Goal: Information Seeking & Learning: Learn about a topic

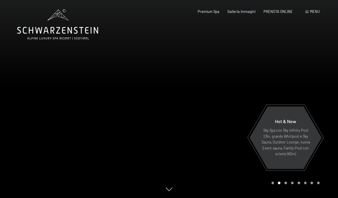
click at [312, 11] on span "Menu" at bounding box center [315, 11] width 10 height 5
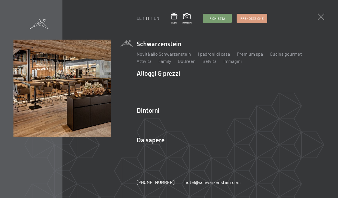
click at [169, 44] on li "Schwarzenstein Novità allo Schwarzenstein I padroni di casa Premium spa Cucina …" at bounding box center [231, 52] width 188 height 25
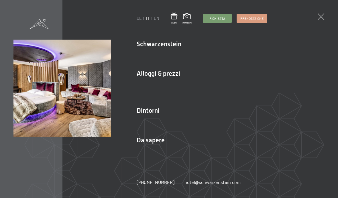
click at [174, 72] on li "Alloggi & prezzi Servizi inclusi Camere & prezzi Lista Offerte Lista Prezzi per…" at bounding box center [231, 85] width 188 height 32
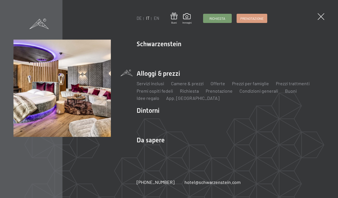
click at [319, 19] on span at bounding box center [321, 16] width 7 height 7
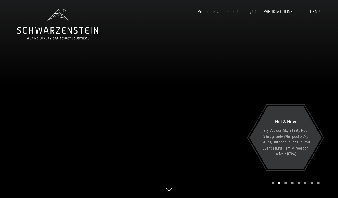
click at [245, 11] on span "Galleria immagini" at bounding box center [242, 11] width 28 height 5
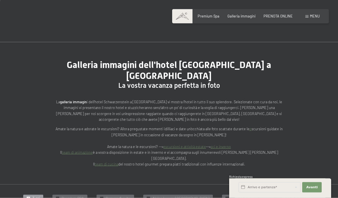
scroll to position [4, 0]
click at [206, 14] on span "Premium Spa" at bounding box center [209, 16] width 22 height 5
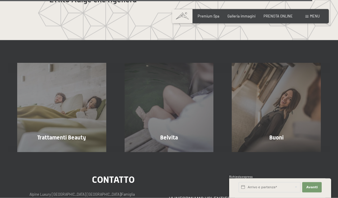
scroll to position [2586, 0]
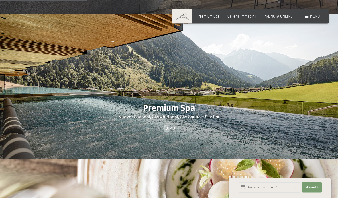
scroll to position [608, 0]
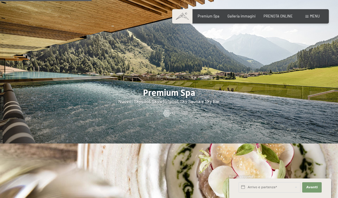
click at [199, 116] on div at bounding box center [169, 71] width 338 height 145
click at [192, 120] on div at bounding box center [169, 71] width 338 height 145
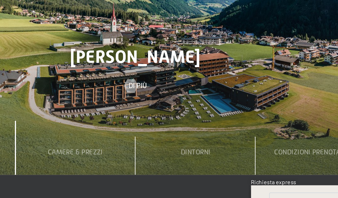
scroll to position [1372, 0]
click at [165, 123] on div at bounding box center [167, 126] width 4 height 7
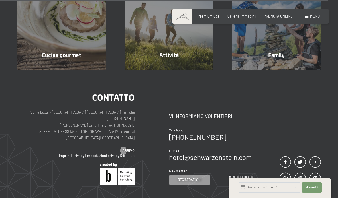
scroll to position [1497, 0]
click at [227, 112] on span "Vi informiamo volentieri!" at bounding box center [201, 115] width 65 height 6
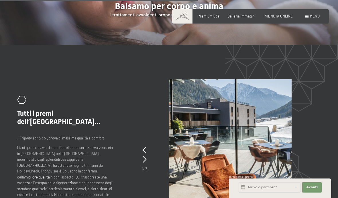
scroll to position [923, 0]
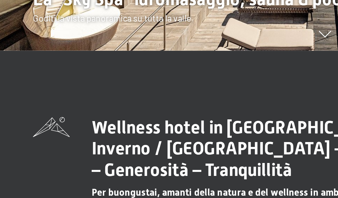
scroll to position [89, 0]
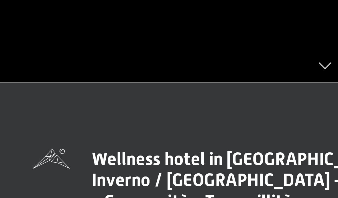
click at [121, 42] on div at bounding box center [84, 10] width 169 height 198
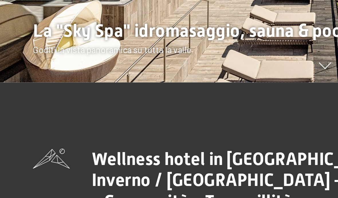
click at [126, 45] on div at bounding box center [84, 10] width 169 height 198
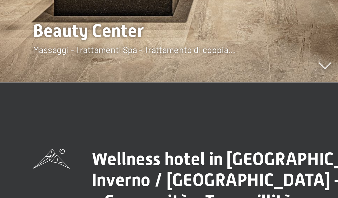
click at [123, 48] on div at bounding box center [84, 10] width 169 height 198
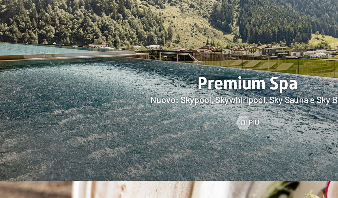
scroll to position [580, 0]
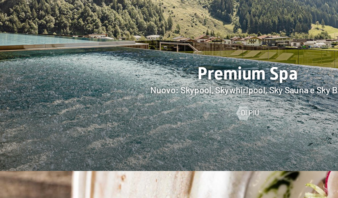
click at [147, 64] on div at bounding box center [169, 98] width 338 height 145
click at [165, 137] on div at bounding box center [167, 140] width 4 height 7
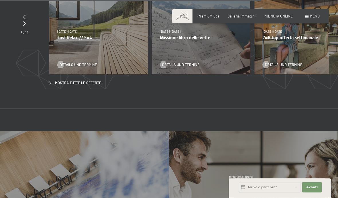
scroll to position [1616, 0]
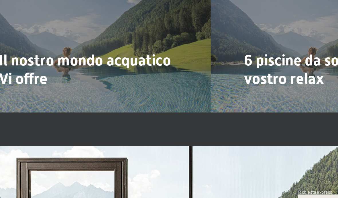
scroll to position [1066, 0]
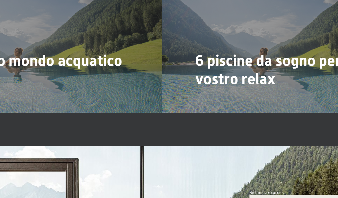
click at [194, 80] on h2 "6 piscine da sogno per il vostro relax" at bounding box center [253, 92] width 123 height 25
click at [197, 59] on div "6 piscine da sogno per il vostro relax Di più" at bounding box center [253, 58] width 169 height 127
click at [194, 111] on div at bounding box center [196, 114] width 4 height 7
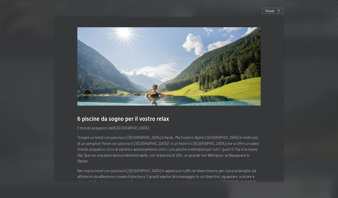
scroll to position [1002, 0]
click at [275, 14] on div "Chiudi" at bounding box center [273, 11] width 22 height 6
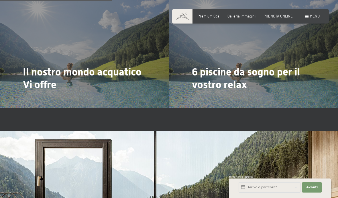
scroll to position [1081, 0]
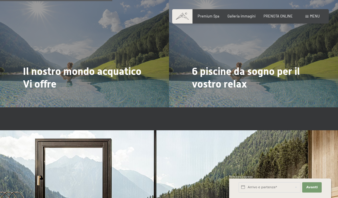
click at [94, 84] on h2 "Il nostro mondo acquatico Vi offre" at bounding box center [84, 77] width 123 height 25
click at [26, 97] on div at bounding box center [26, 99] width 4 height 7
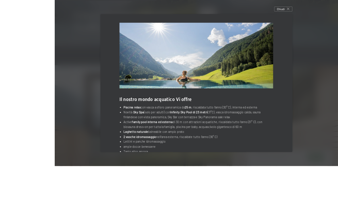
scroll to position [1177, 0]
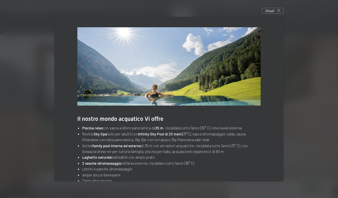
click at [276, 13] on div at bounding box center [169, 99] width 338 height 198
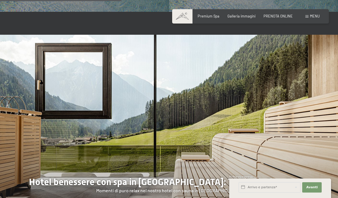
click at [272, 18] on div "Premium Spa Galleria immagini PRENOTA ONLINE" at bounding box center [242, 16] width 120 height 5
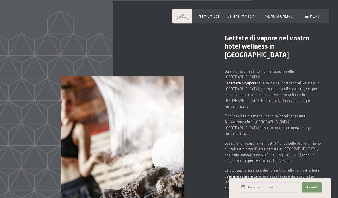
scroll to position [2125, 0]
